Goal: Navigation & Orientation: Find specific page/section

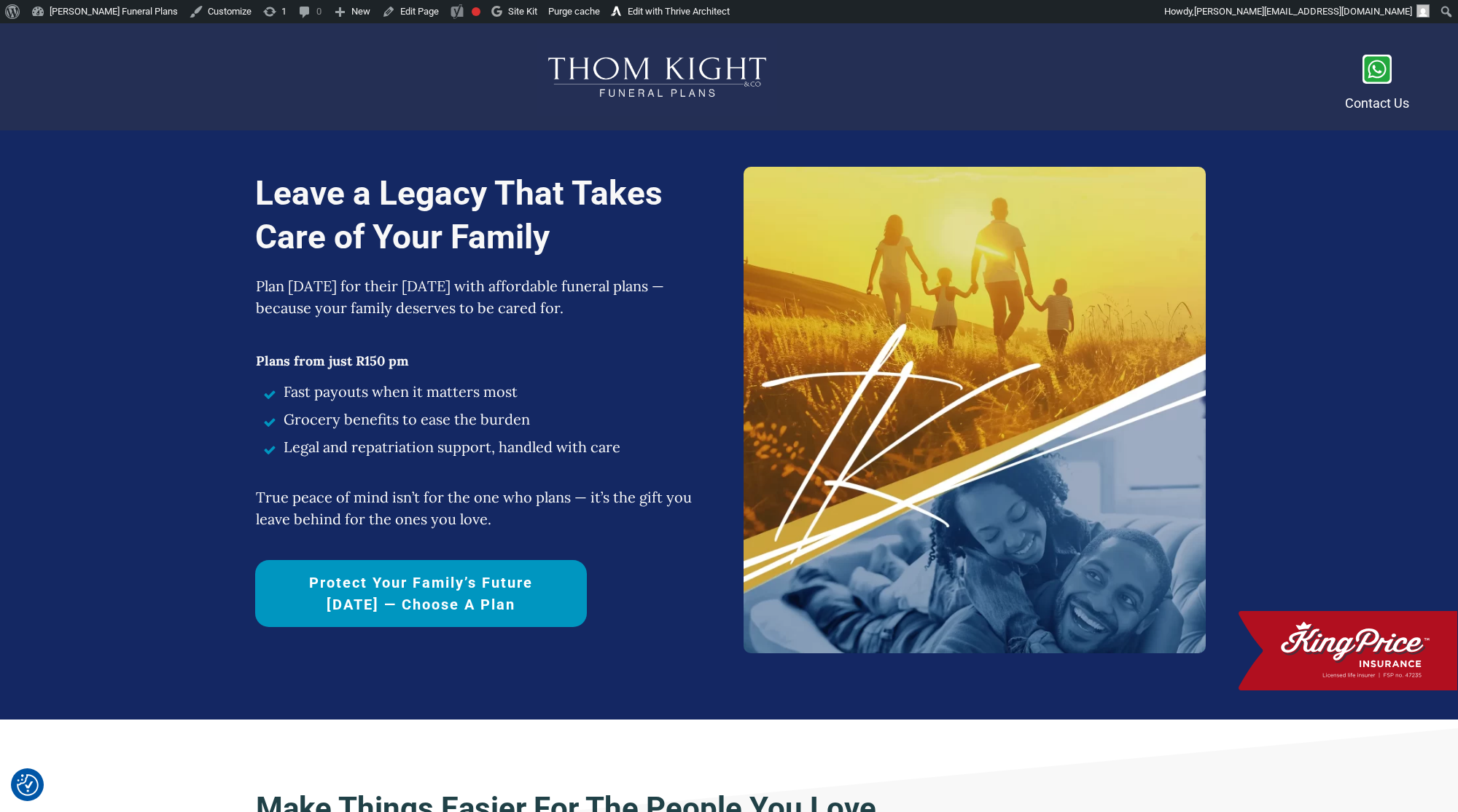
click at [880, 72] on div at bounding box center [657, 77] width 1285 height 78
click at [658, 17] on link "Edit with Thrive Architect" at bounding box center [670, 12] width 129 height 24
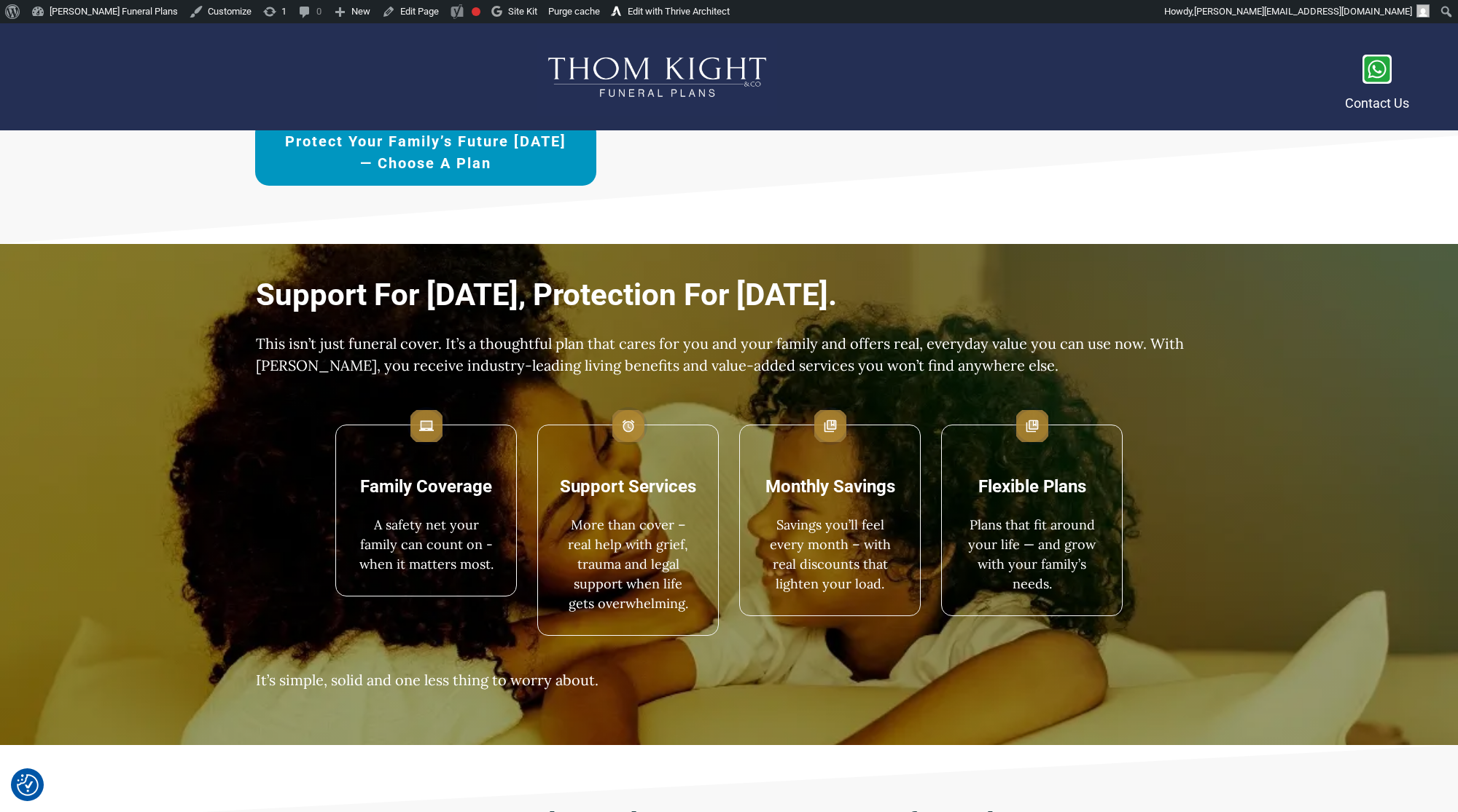
click at [379, 160] on span "Protect Your Family’s Future [DATE] — Choose a Plan" at bounding box center [425, 152] width 290 height 43
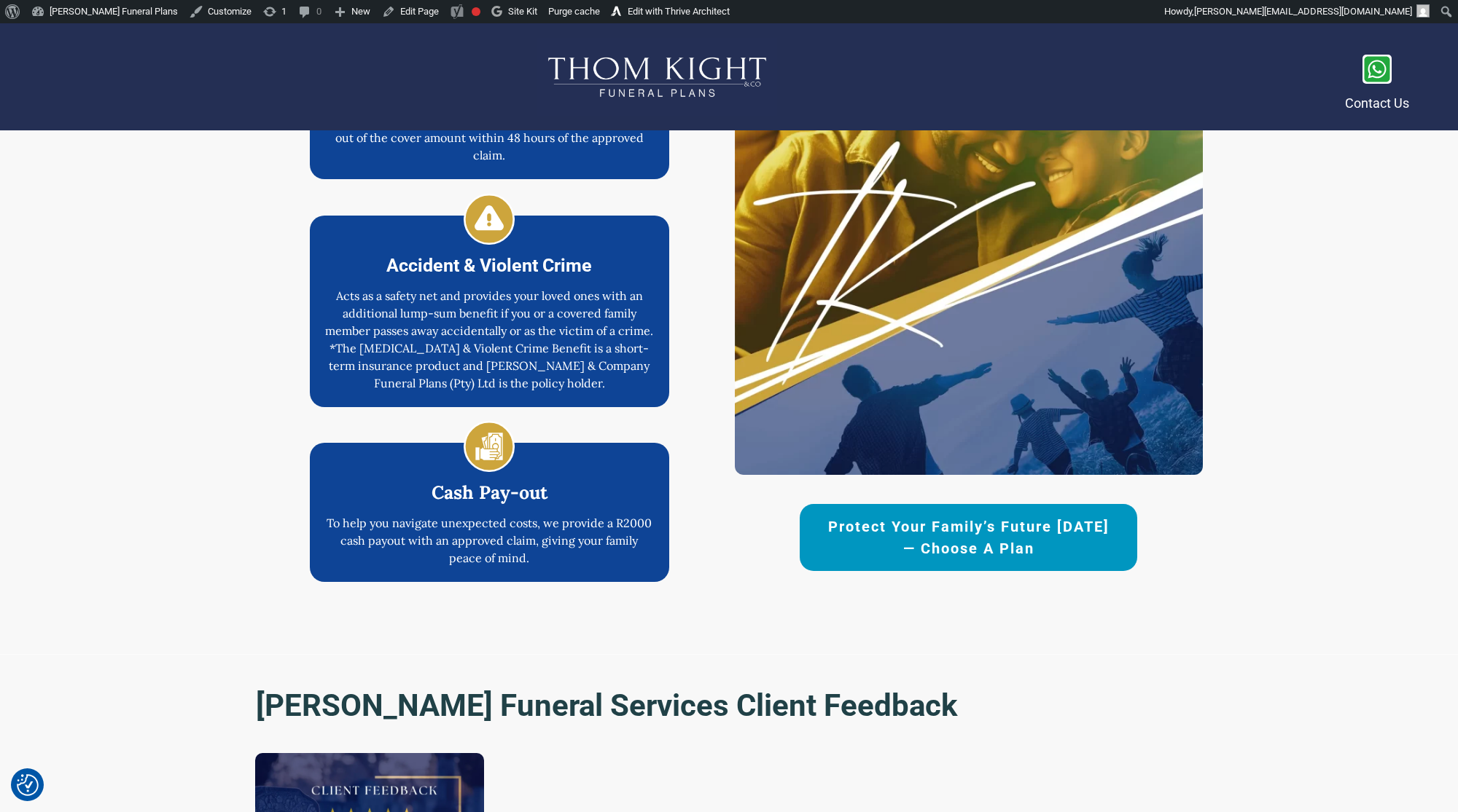
scroll to position [2242, 0]
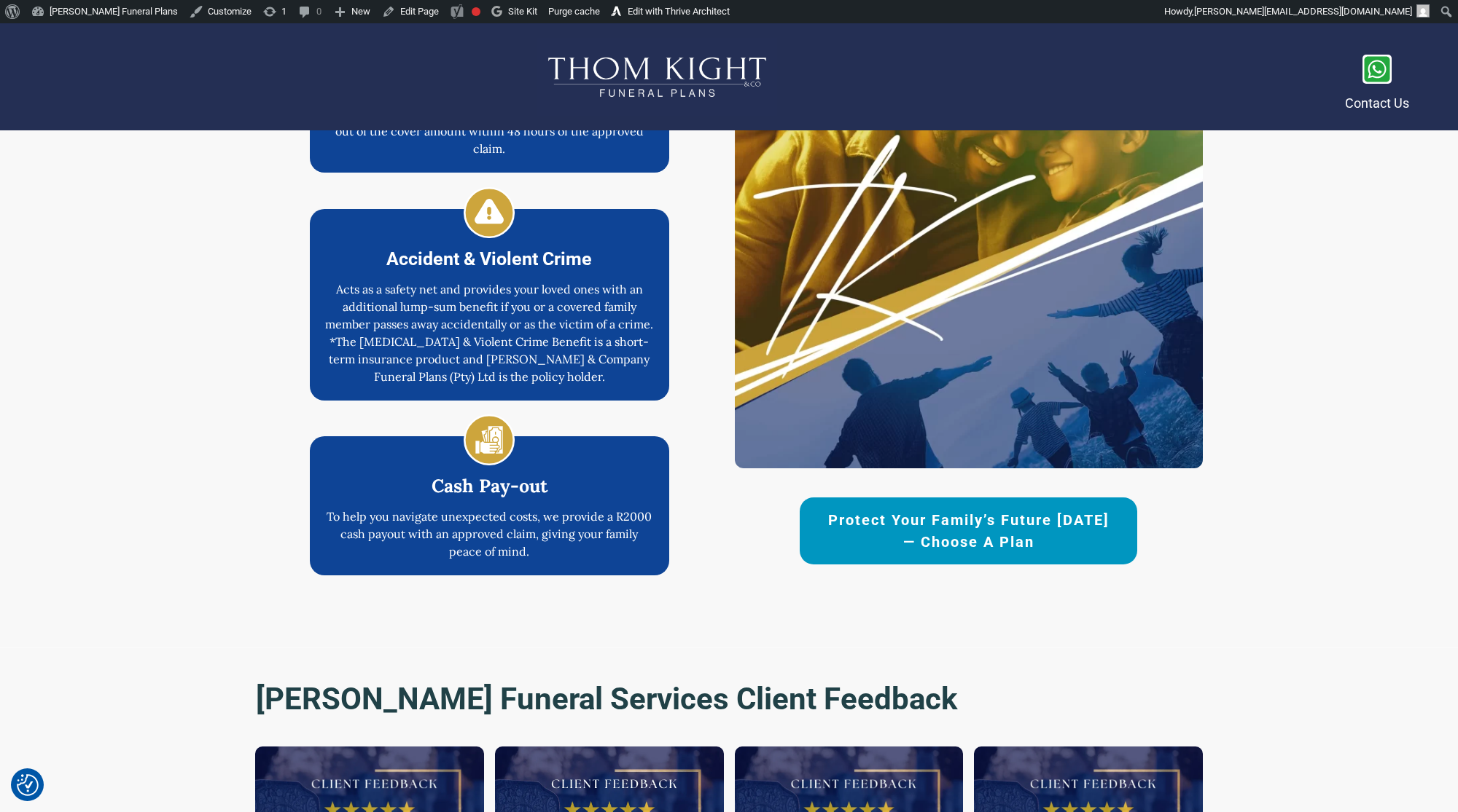
click at [819, 541] on link "Protect Your Family’s Future [DATE] — Choose a Plan" at bounding box center [968, 531] width 337 height 67
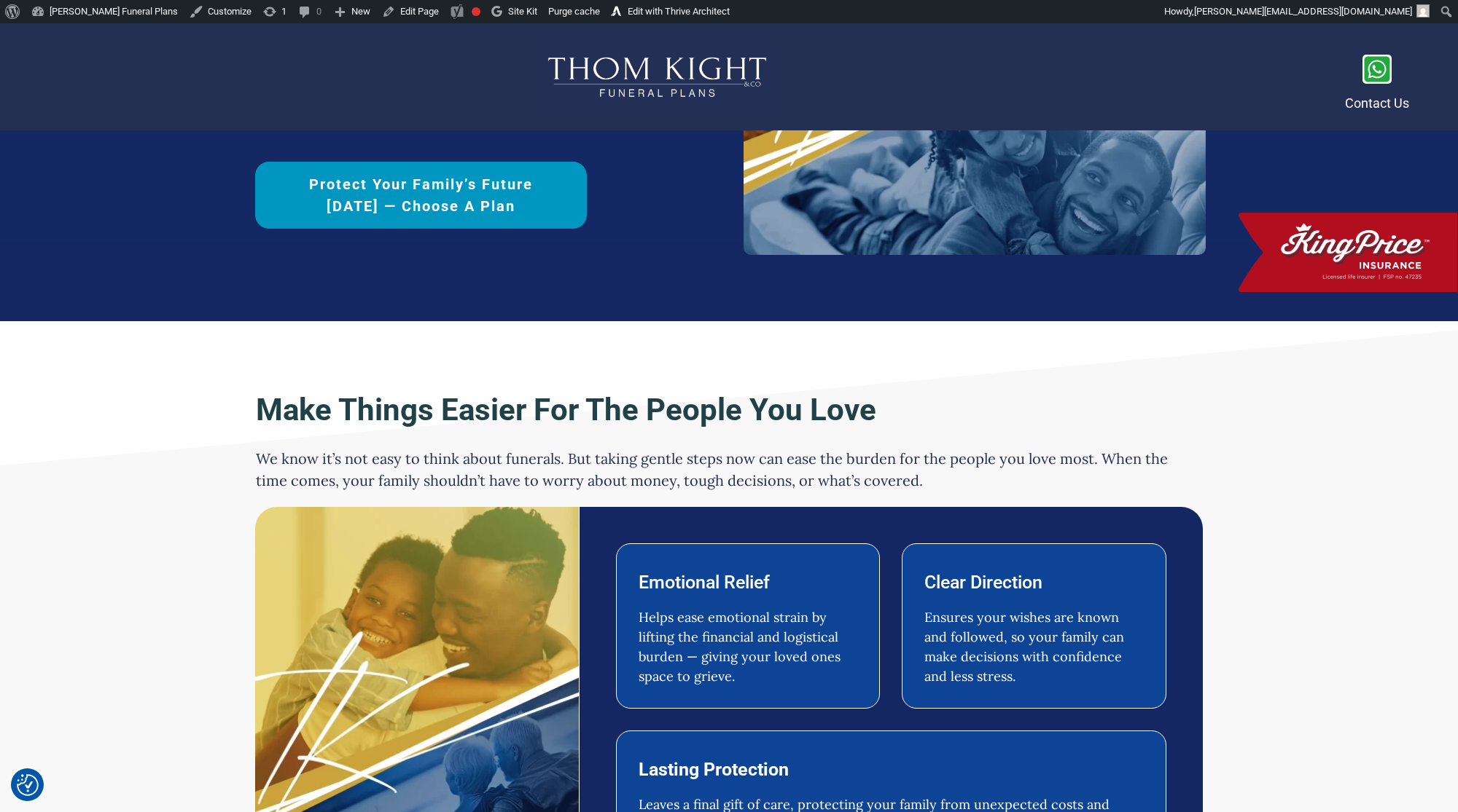
scroll to position [0, 0]
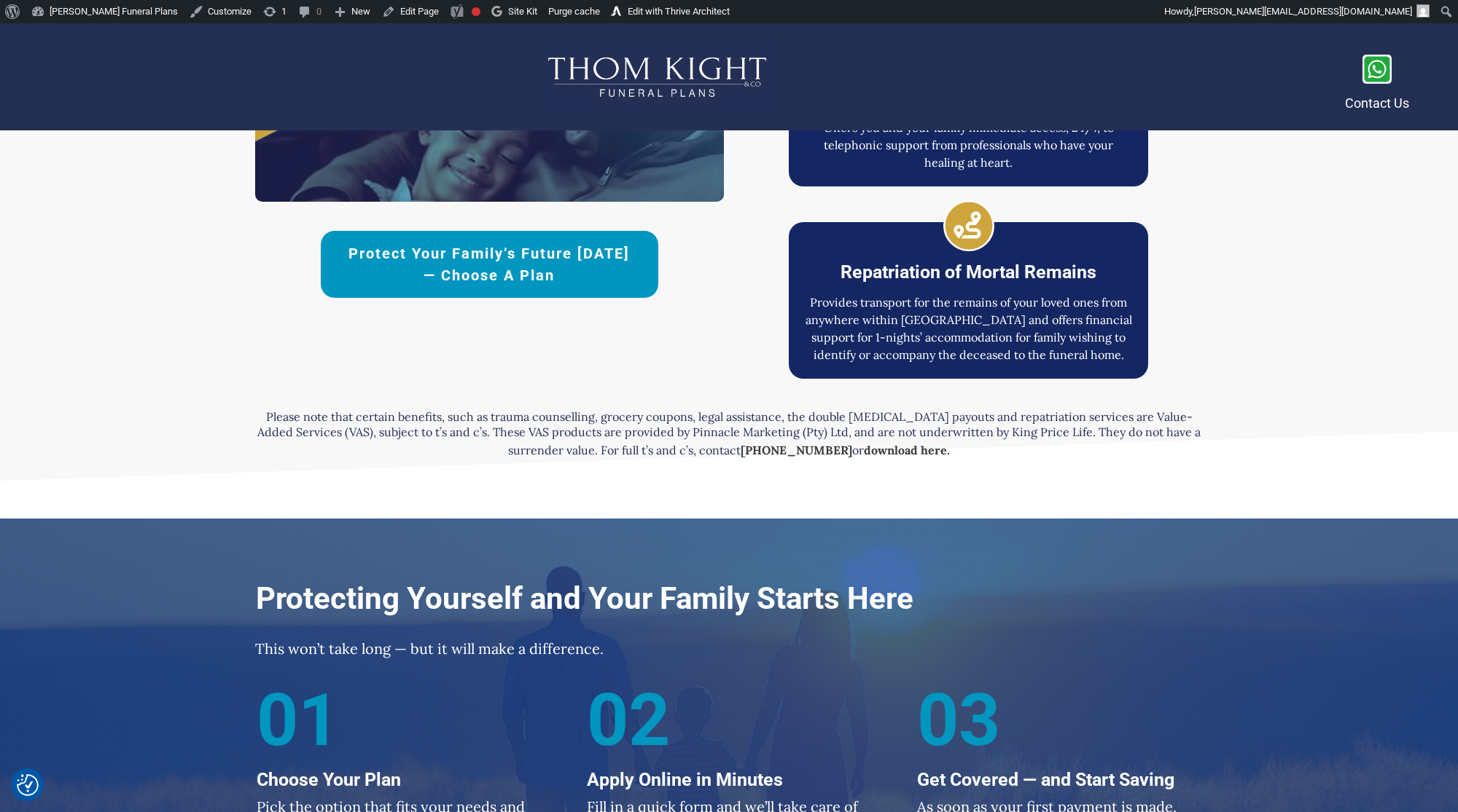
click at [592, 282] on span "Protect Your Family’s Future [DATE] — Choose a Plan" at bounding box center [489, 264] width 287 height 43
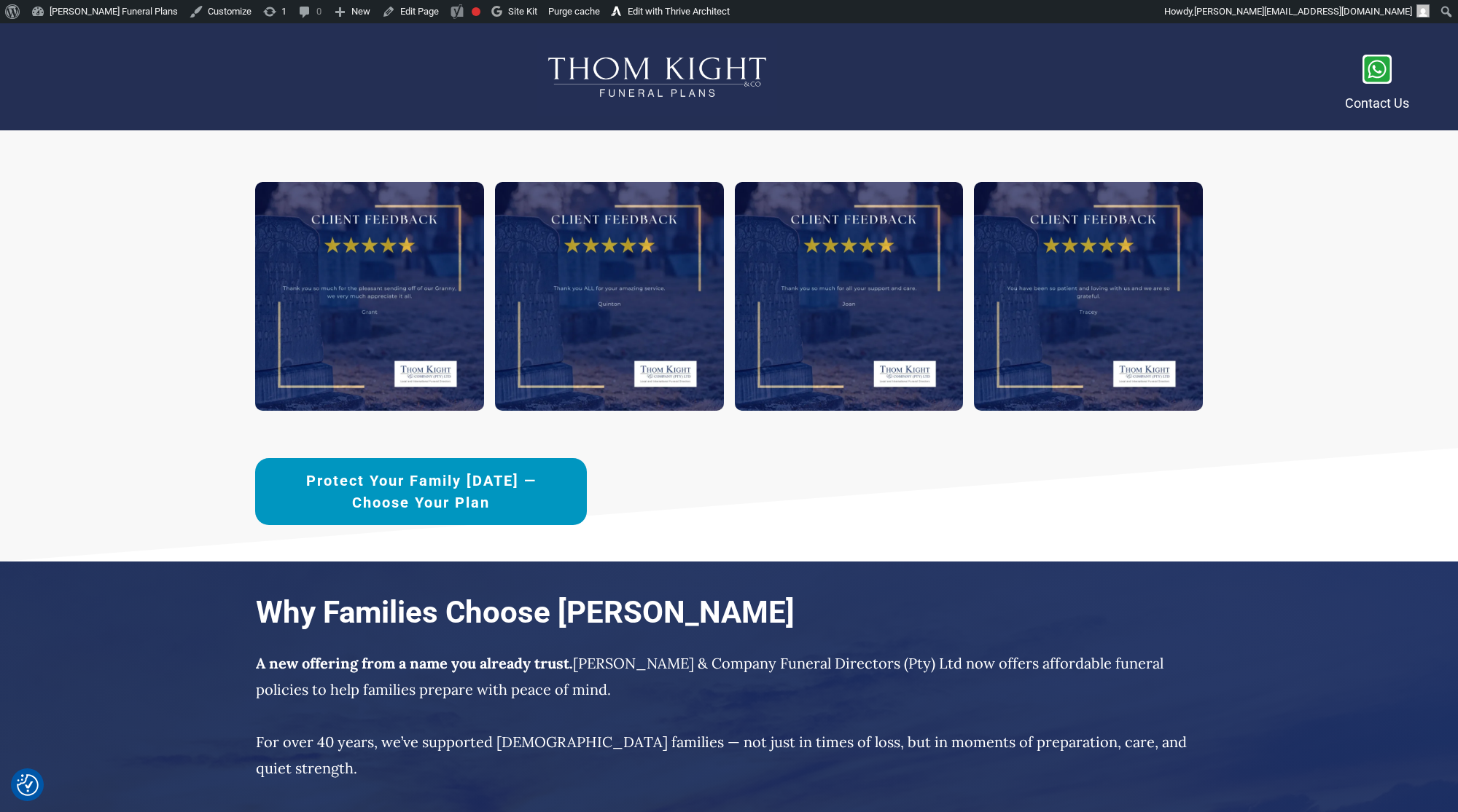
click at [477, 500] on span "Protect Your Family [DATE] —Choose Your Plan" at bounding box center [421, 492] width 280 height 43
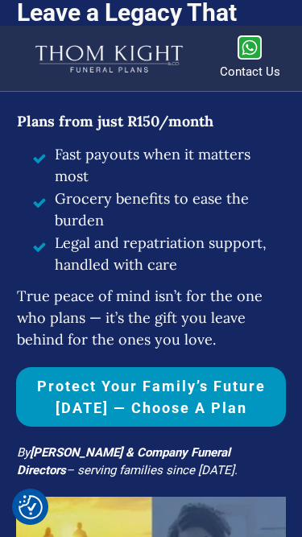
scroll to position [300, 0]
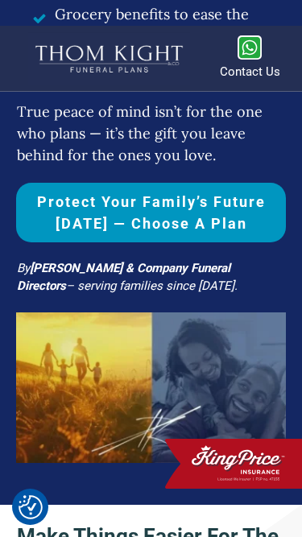
click at [105, 222] on span "Protect Your Family’s Future [DATE] — Choose a Plan" at bounding box center [151, 213] width 254 height 44
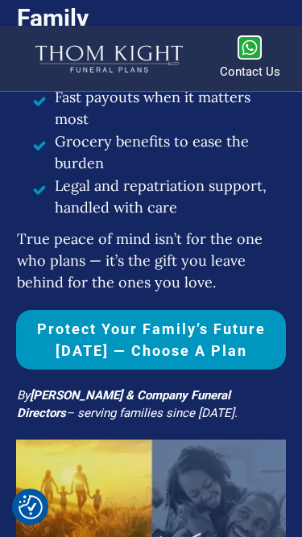
scroll to position [195, 0]
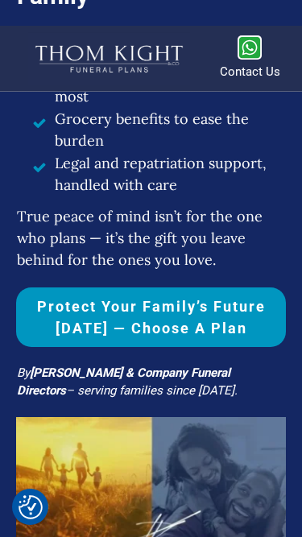
click at [122, 304] on span "Protect Your Family’s Future [DATE] — Choose a Plan" at bounding box center [151, 318] width 254 height 44
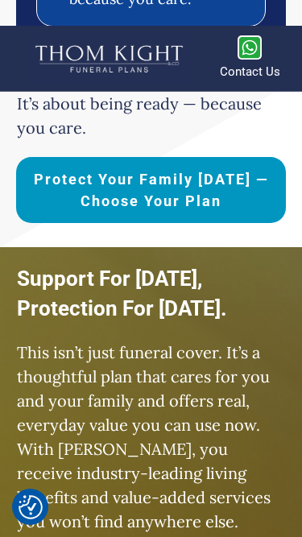
scroll to position [1772, 0]
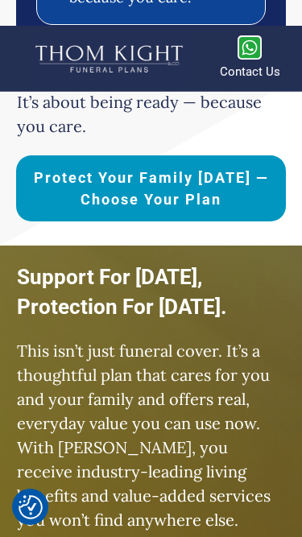
click at [86, 195] on span "Protect Your Family [DATE] —Choose Your Plan" at bounding box center [151, 189] width 254 height 44
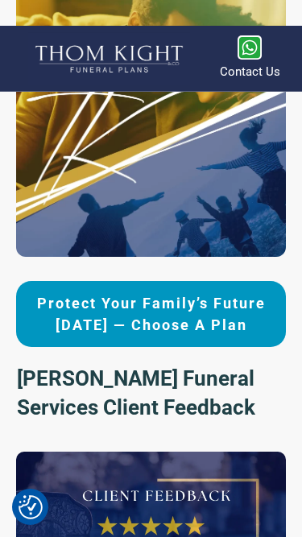
click at [110, 292] on span "Protect Your Family’s Future [DATE] — Choose a Plan" at bounding box center [151, 314] width 254 height 44
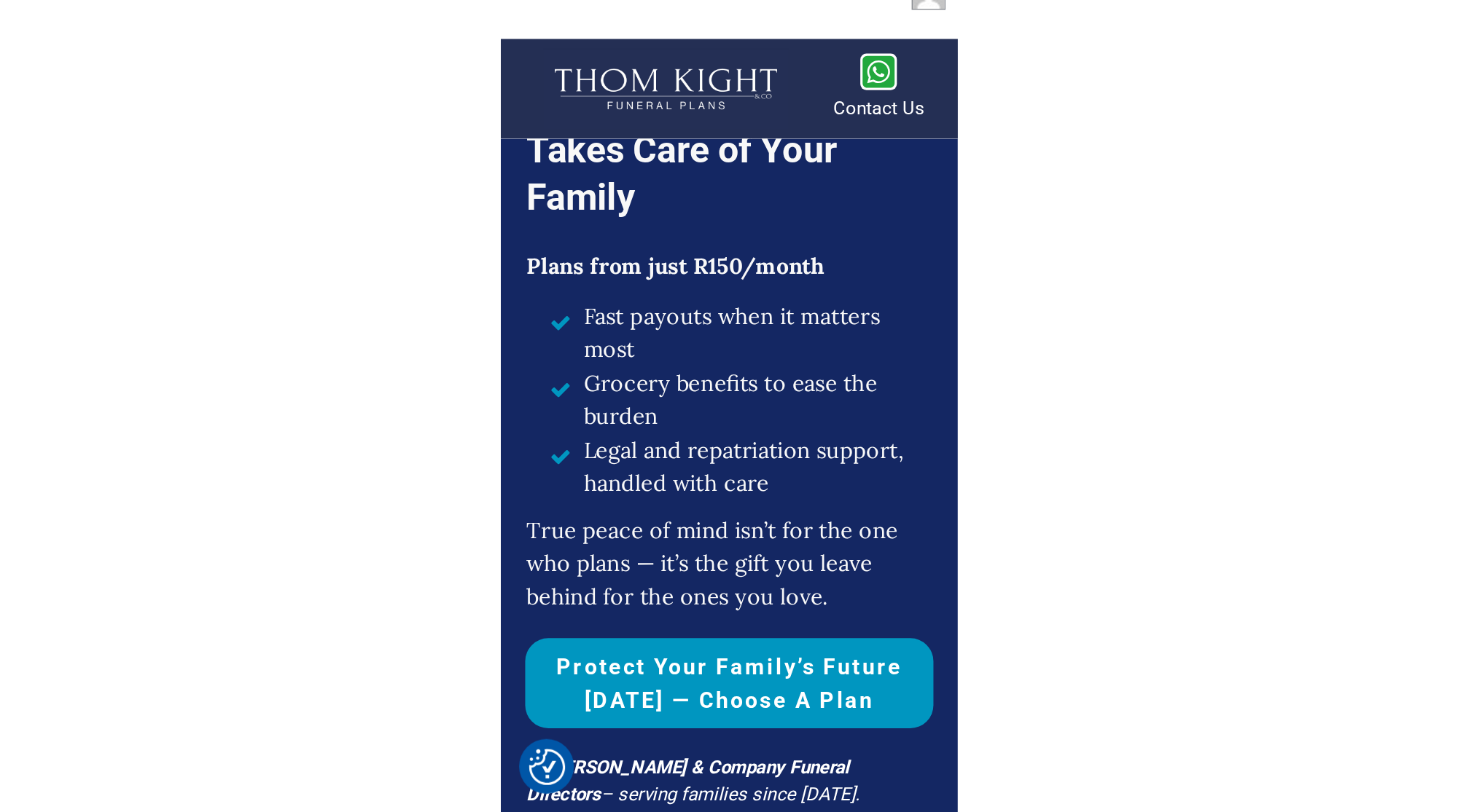
scroll to position [99, 0]
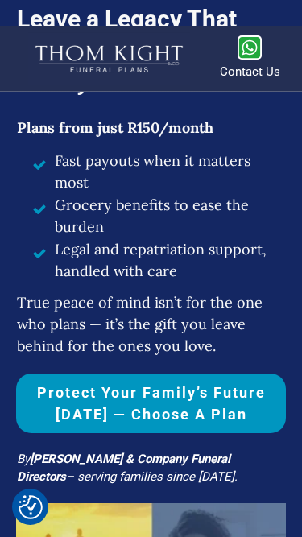
click at [185, 409] on span "Protect Your Family’s Future [DATE] — Choose a Plan" at bounding box center [151, 404] width 254 height 44
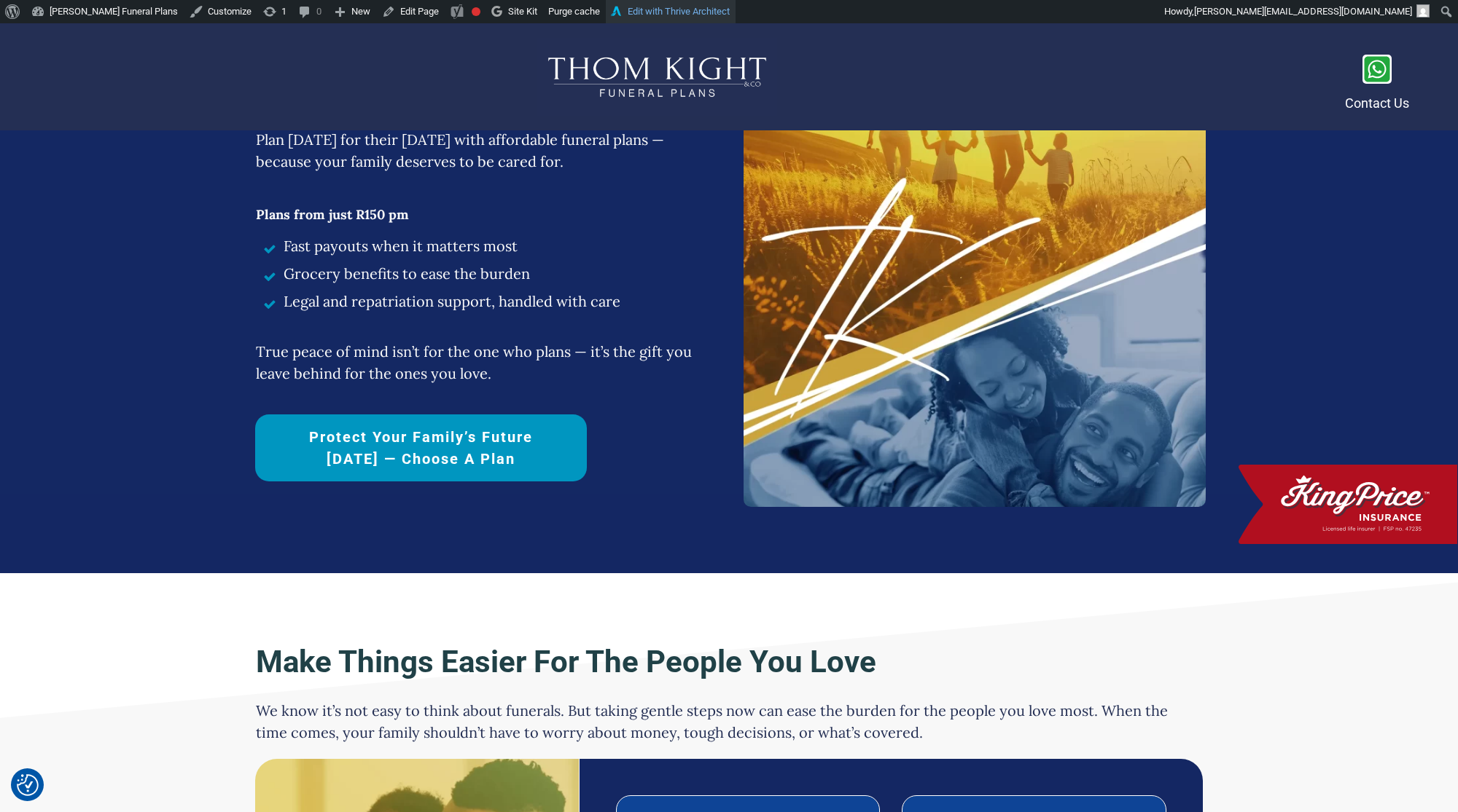
click at [687, 14] on link "Edit with Thrive Architect" at bounding box center [670, 12] width 129 height 24
